Goal: Navigation & Orientation: Find specific page/section

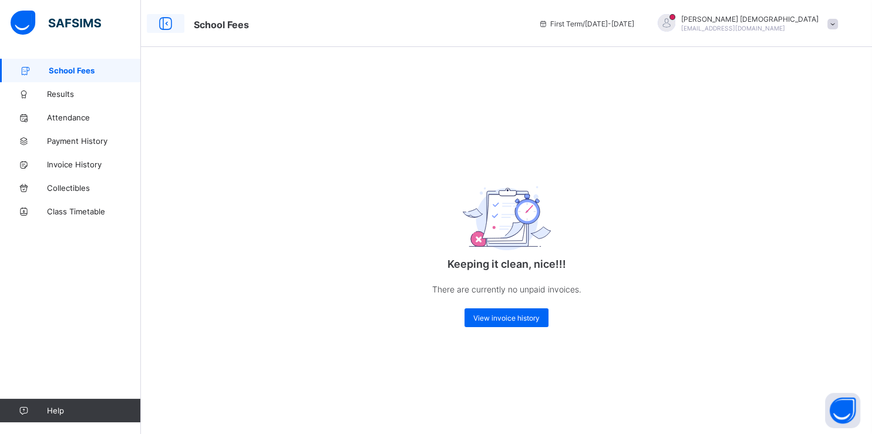
click at [163, 21] on icon at bounding box center [166, 23] width 20 height 17
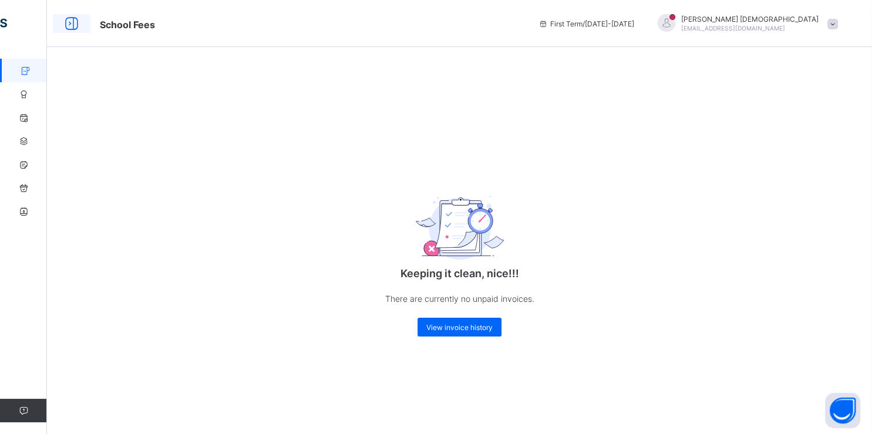
click at [70, 18] on icon at bounding box center [72, 23] width 20 height 17
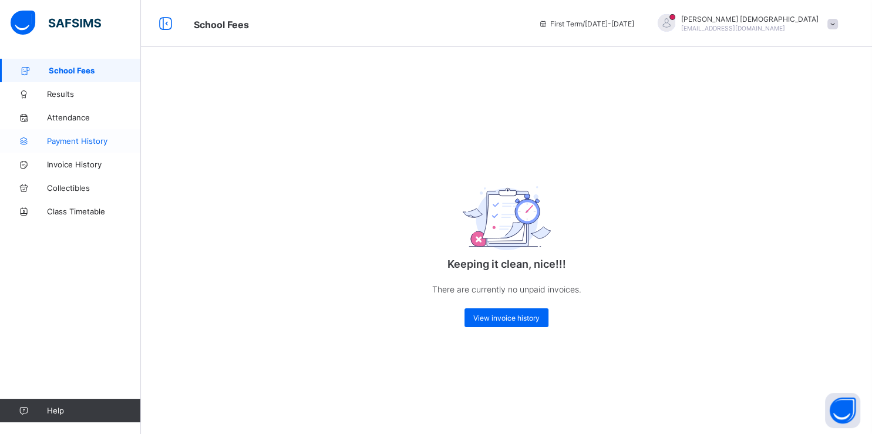
click at [77, 140] on span "Payment History" at bounding box center [94, 140] width 94 height 9
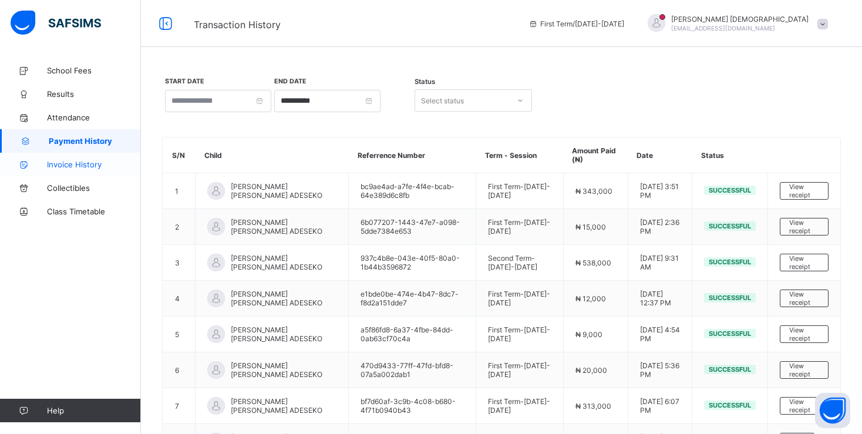
click at [83, 166] on span "Invoice History" at bounding box center [94, 164] width 94 height 9
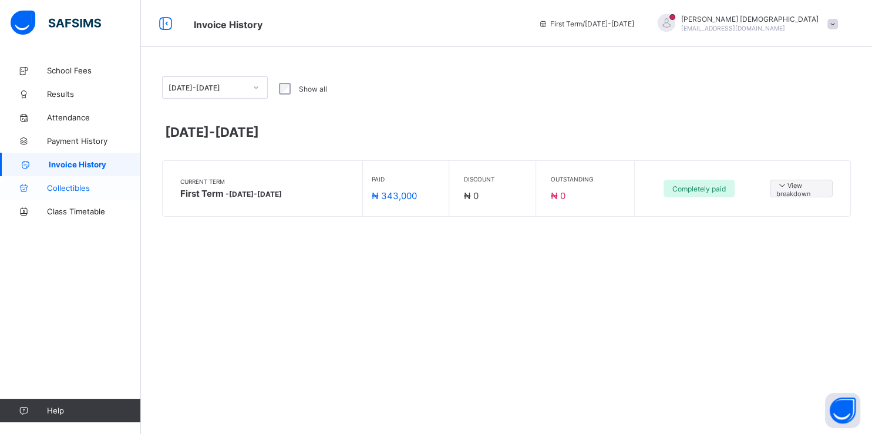
click at [82, 186] on span "Collectibles" at bounding box center [94, 187] width 94 height 9
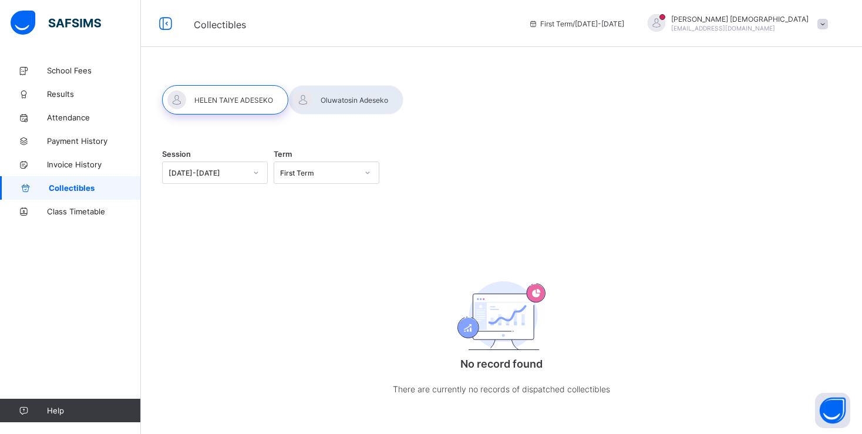
scroll to position [11, 0]
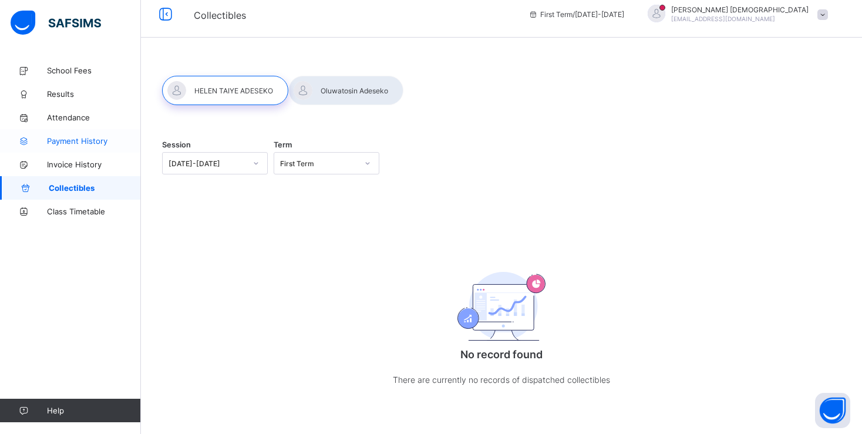
click at [75, 135] on link "Payment History" at bounding box center [70, 140] width 141 height 23
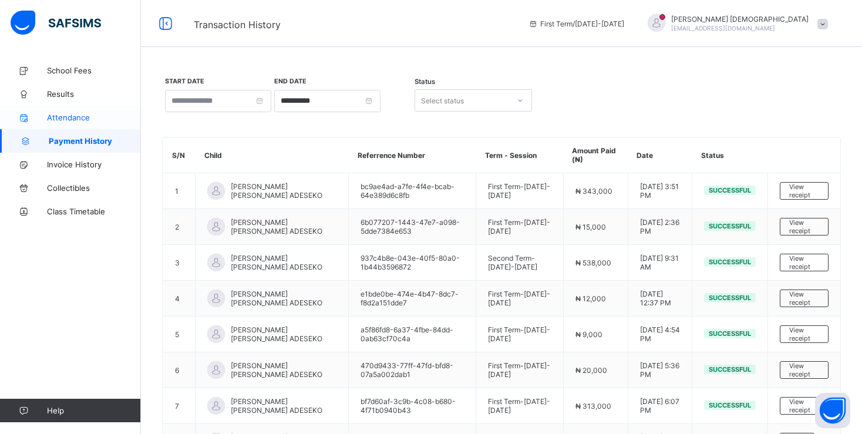
click at [67, 120] on span "Attendance" at bounding box center [94, 117] width 94 height 9
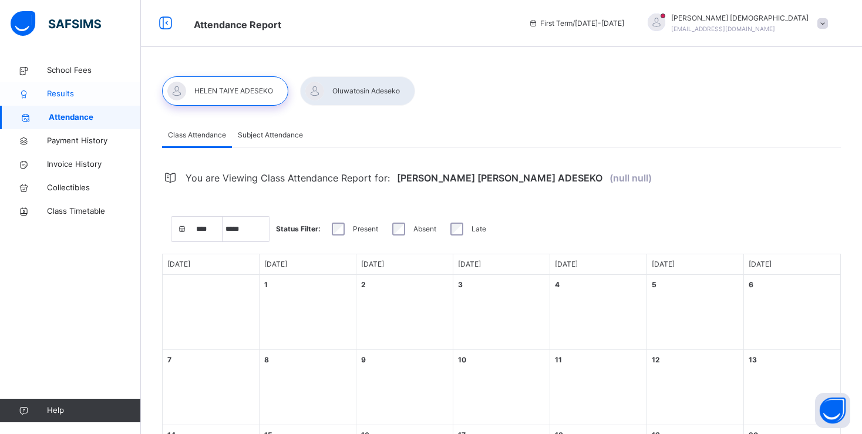
select select "****"
select select "*"
click at [62, 97] on span "Results" at bounding box center [94, 94] width 94 height 12
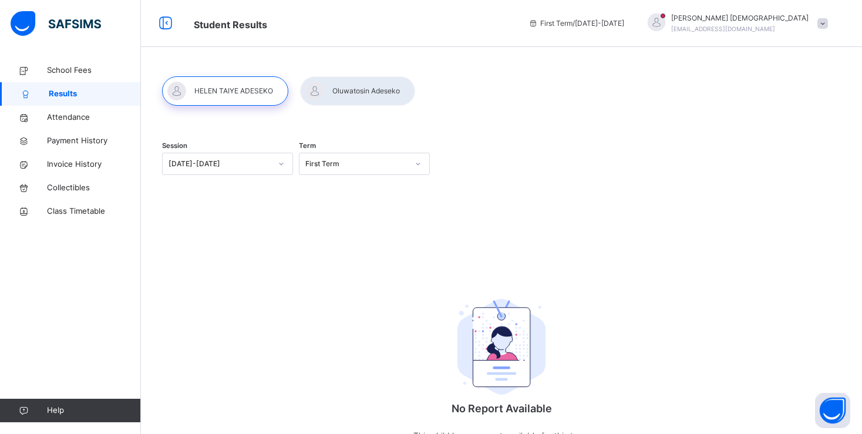
scroll to position [50, 0]
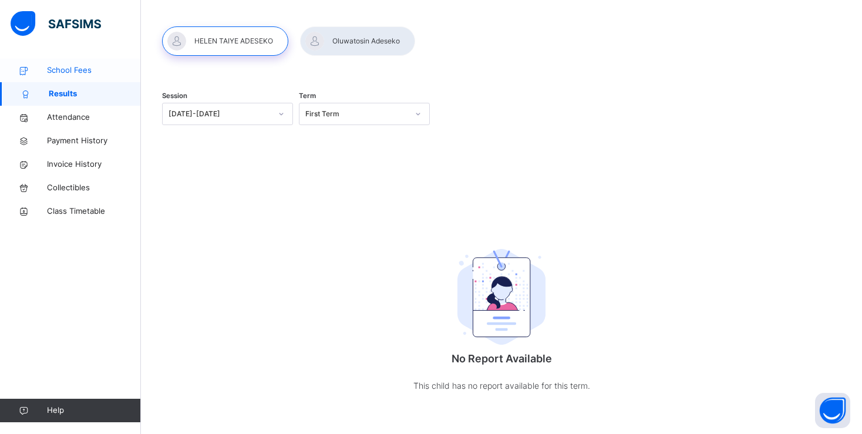
click at [47, 76] on span "School Fees" at bounding box center [94, 71] width 94 height 12
